Goal: Navigation & Orientation: Find specific page/section

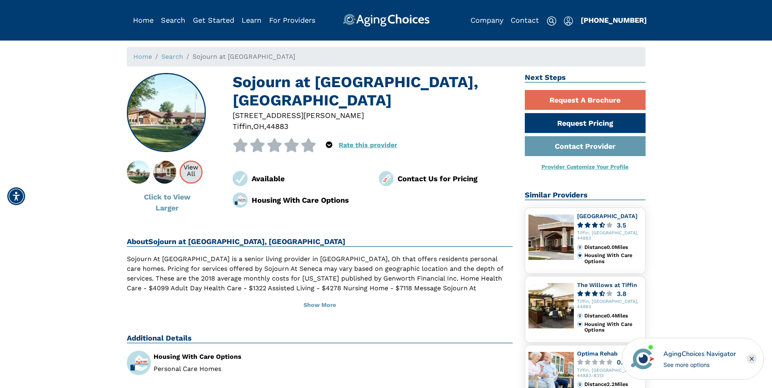
click at [193, 176] on div "View All" at bounding box center [191, 170] width 21 height 13
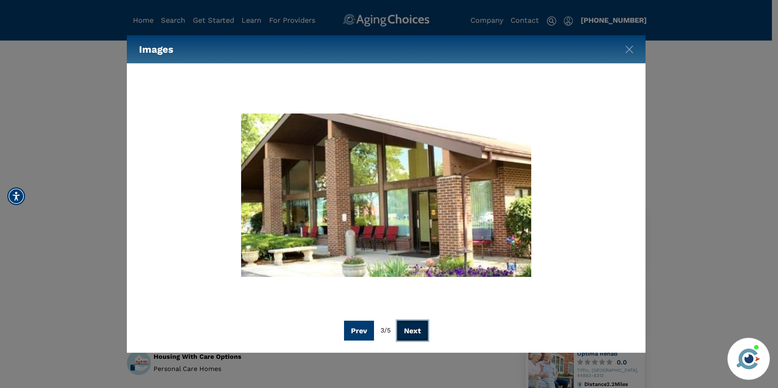
click at [417, 325] on button "Next" at bounding box center [412, 331] width 31 height 20
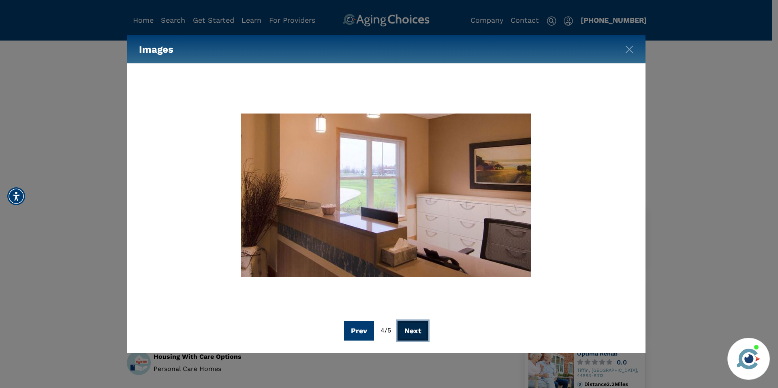
click at [417, 325] on button "Next" at bounding box center [413, 331] width 31 height 20
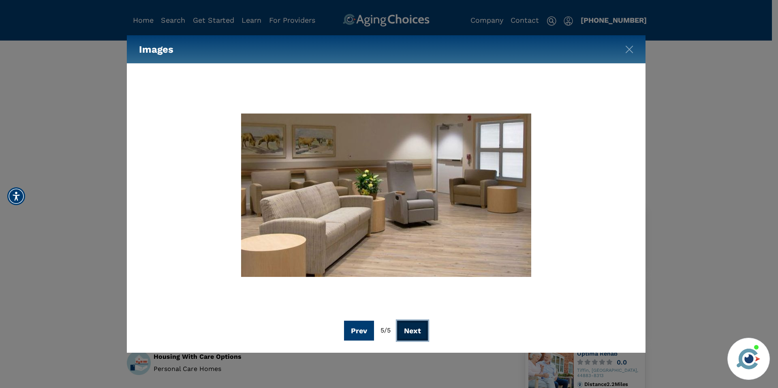
click at [417, 325] on button "Next" at bounding box center [412, 331] width 31 height 20
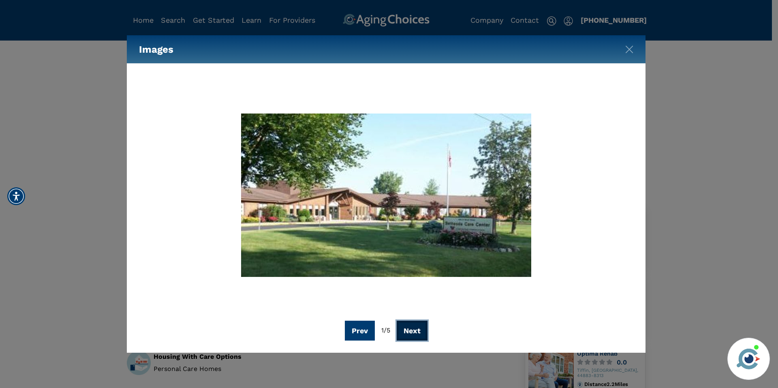
click at [417, 325] on button "Next" at bounding box center [412, 331] width 31 height 20
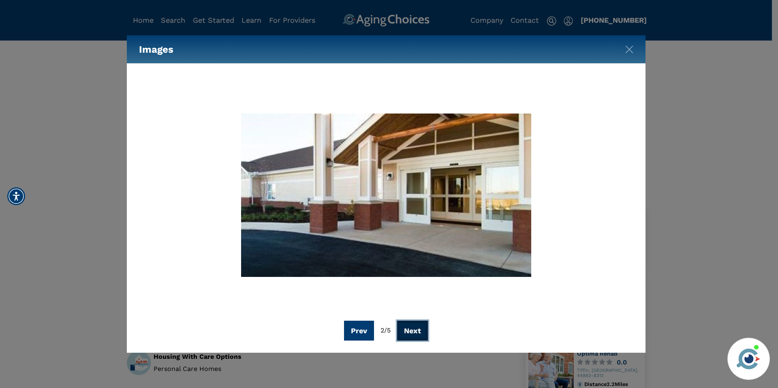
click at [417, 325] on button "Next" at bounding box center [412, 331] width 31 height 20
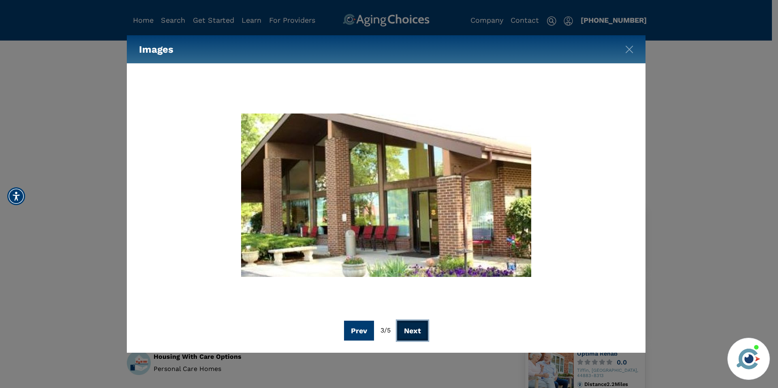
click at [417, 325] on button "Next" at bounding box center [412, 331] width 31 height 20
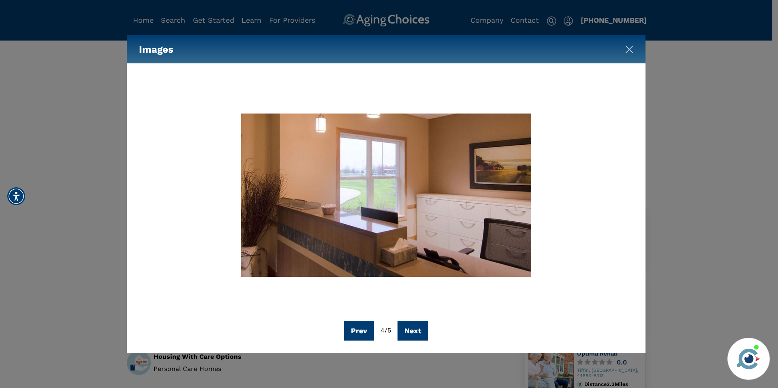
click at [627, 47] on img "Close" at bounding box center [629, 49] width 8 height 8
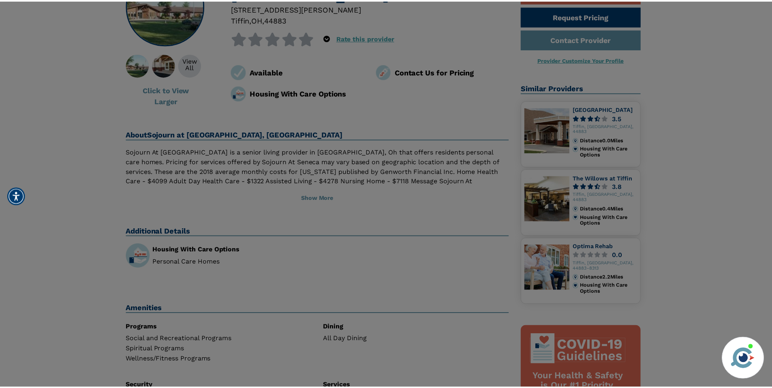
scroll to position [81, 0]
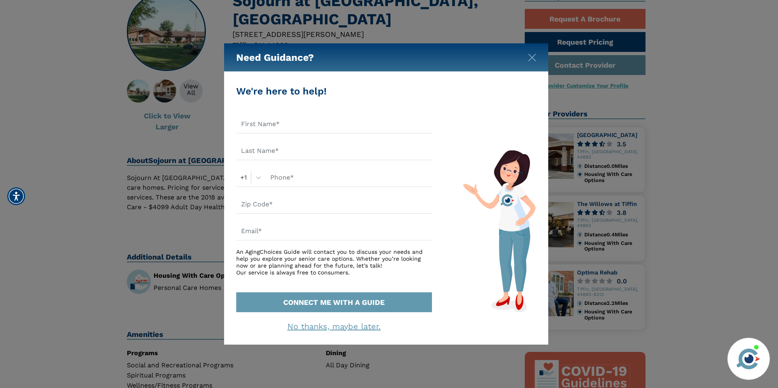
click at [527, 56] on div "Need Guidance?" at bounding box center [386, 57] width 324 height 28
click at [532, 56] on img "Close" at bounding box center [532, 58] width 8 height 8
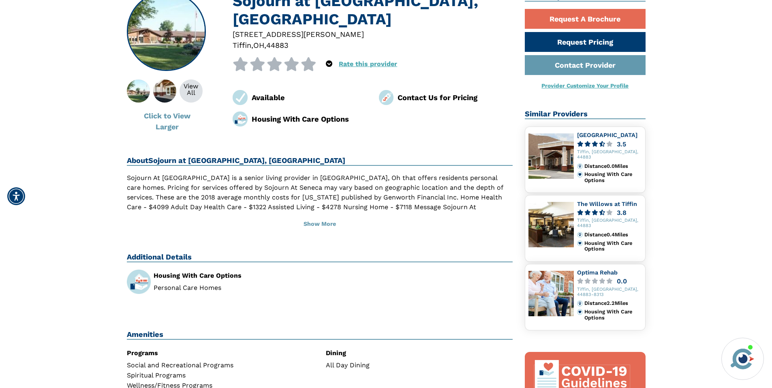
scroll to position [0, 0]
